Goal: Task Accomplishment & Management: Manage account settings

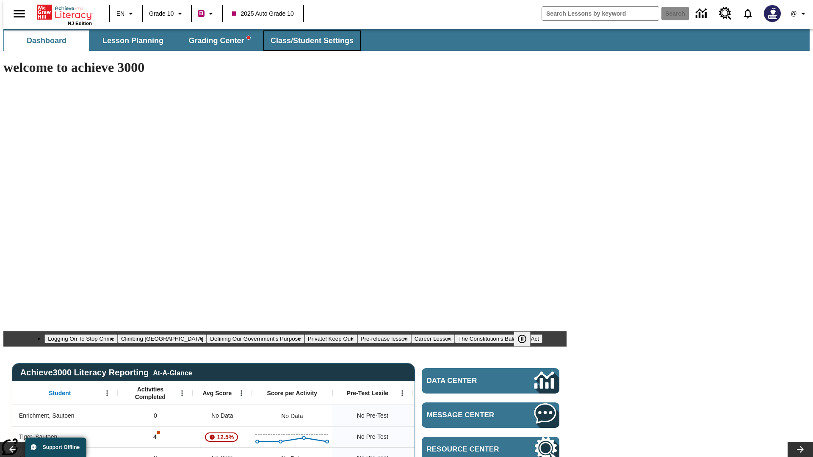
click at [307, 41] on span "Class/Student Settings" at bounding box center [312, 41] width 83 height 10
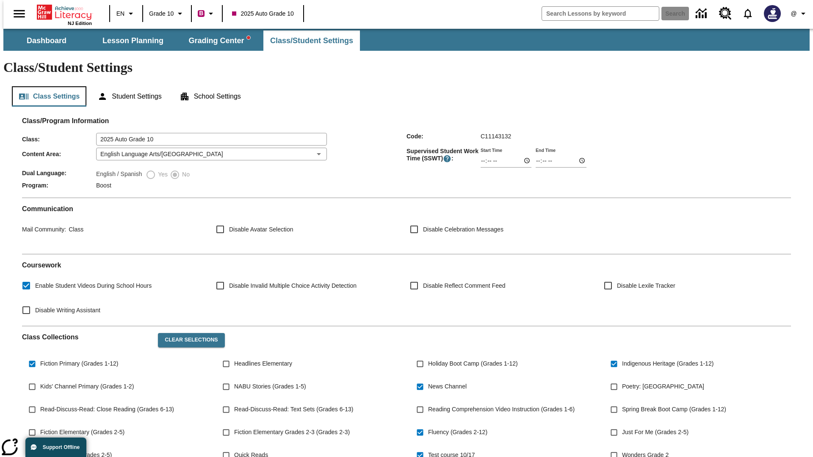
click at [46, 86] on button "Class Settings" at bounding box center [49, 96] width 75 height 20
type input "17:35"
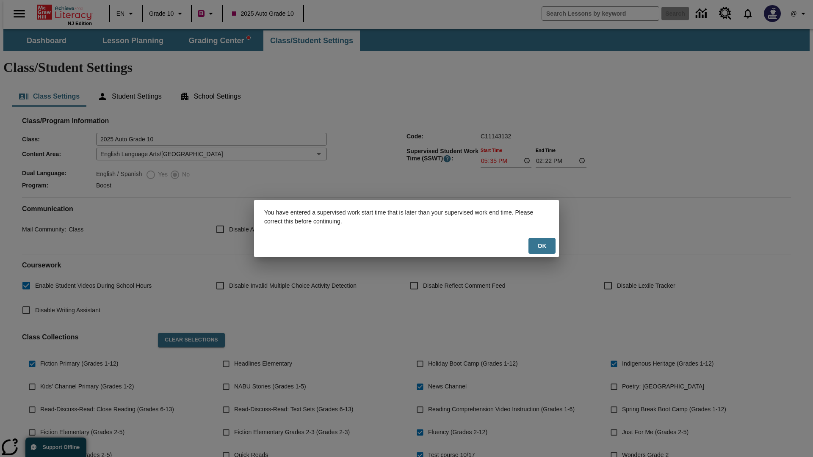
scroll to position [124, 0]
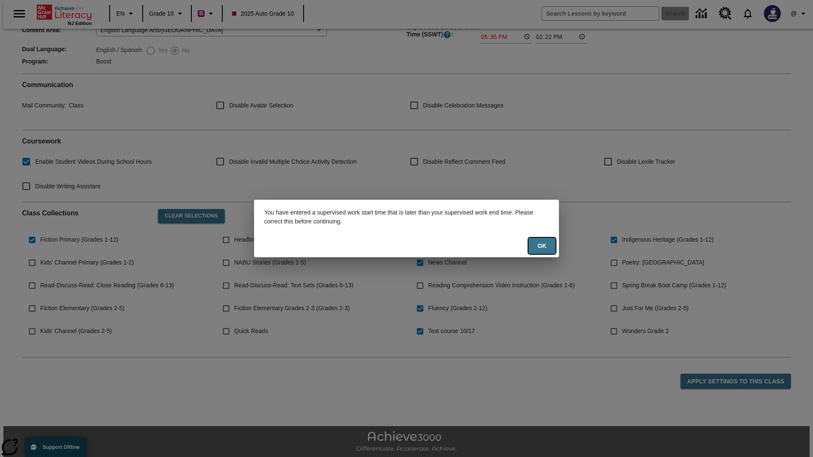
click at [542, 246] on button "Ok" at bounding box center [541, 246] width 27 height 17
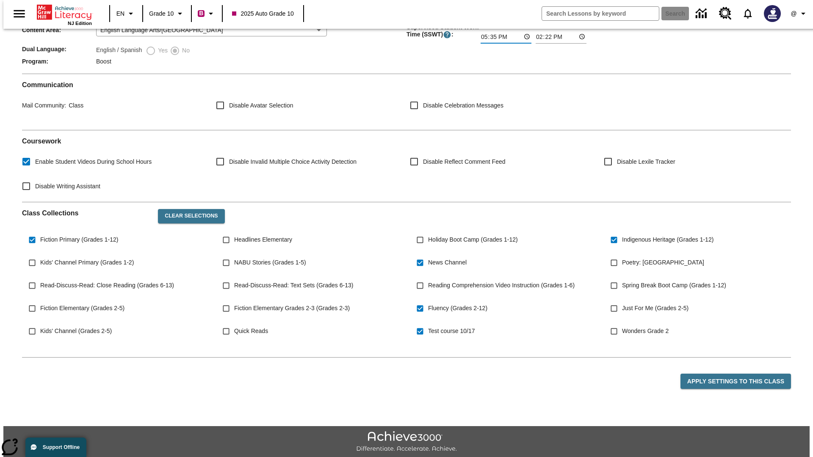
type input "17:35"
click at [740, 374] on button "Apply Settings to this Class" at bounding box center [735, 382] width 111 height 16
